Goal: Information Seeking & Learning: Learn about a topic

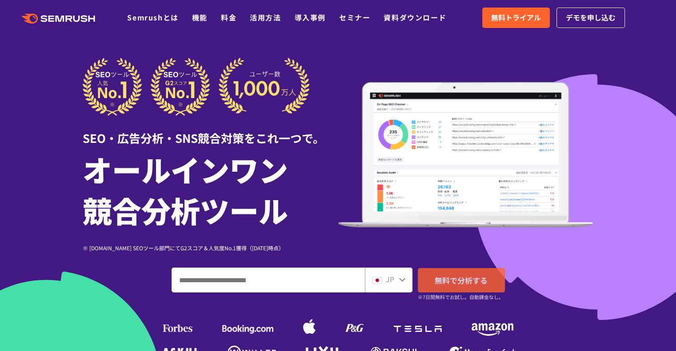
click at [457, 287] on link "無料で分析する" at bounding box center [461, 280] width 87 height 24
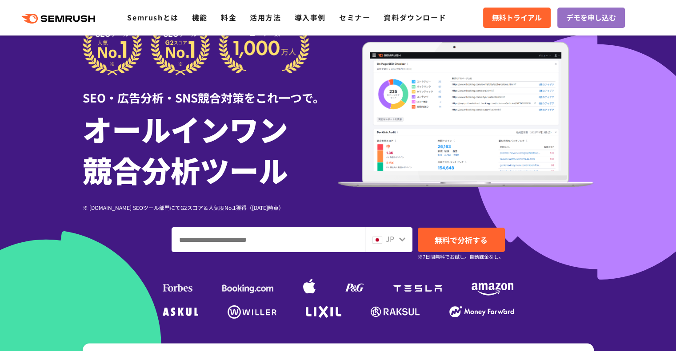
scroll to position [89, 0]
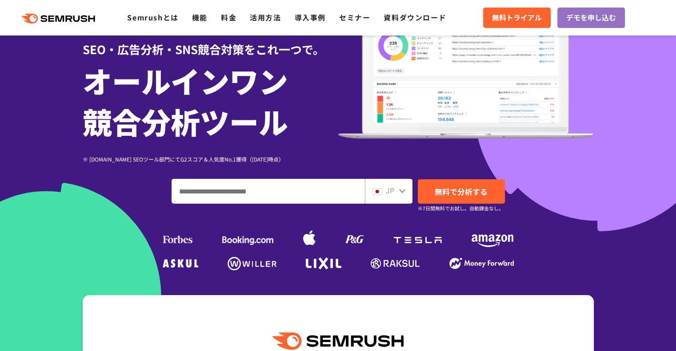
click at [243, 193] on input "ドメイン、キーワードまたはURLを入力してください" at bounding box center [268, 192] width 192 height 24
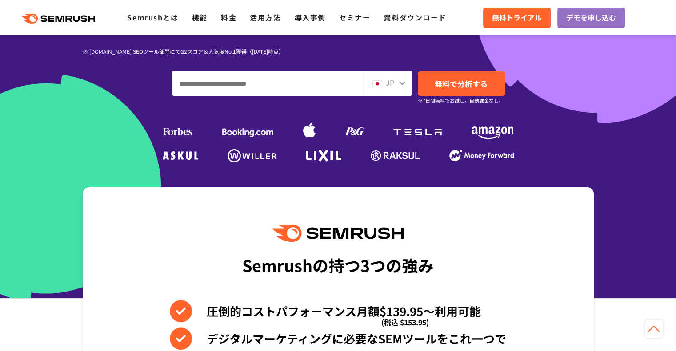
scroll to position [133, 0]
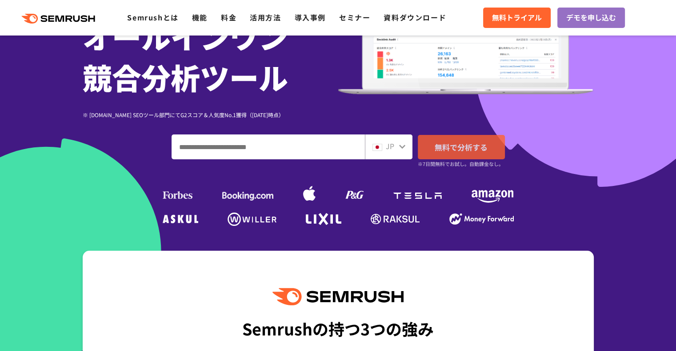
click at [446, 152] on link "無料で分析する" at bounding box center [461, 147] width 87 height 24
